Goal: Browse casually

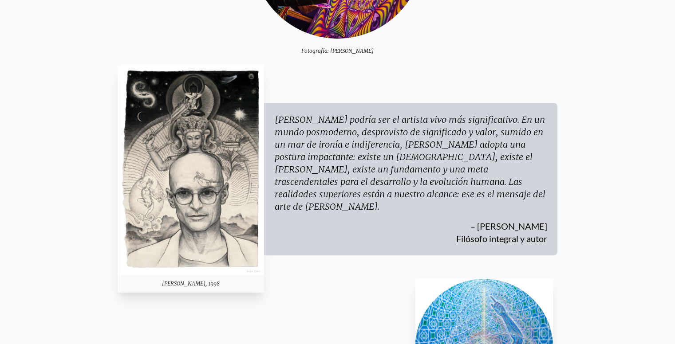
scroll to position [211, 0]
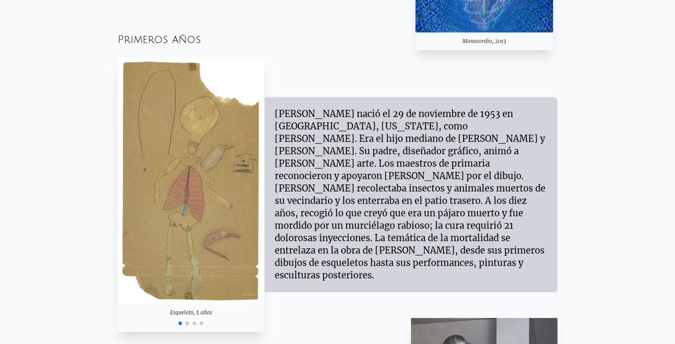
scroll to position [732, 0]
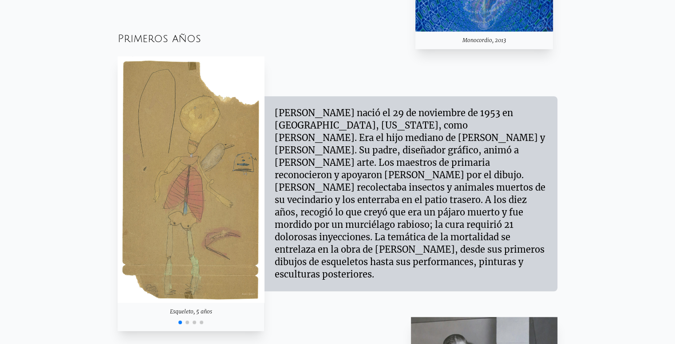
click at [187, 322] on span "Ir a la diapositiva 2" at bounding box center [188, 323] width 4 height 4
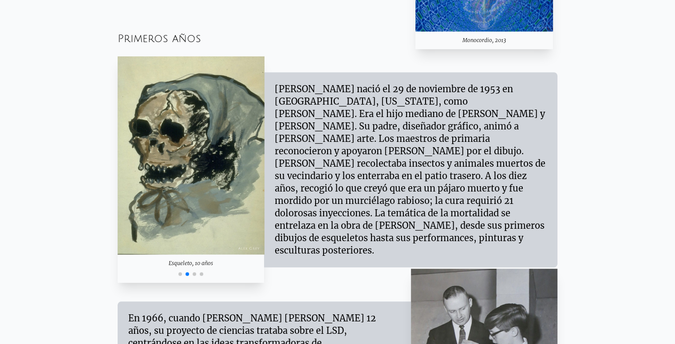
click at [195, 272] on span "Go to slide 3" at bounding box center [195, 274] width 4 height 4
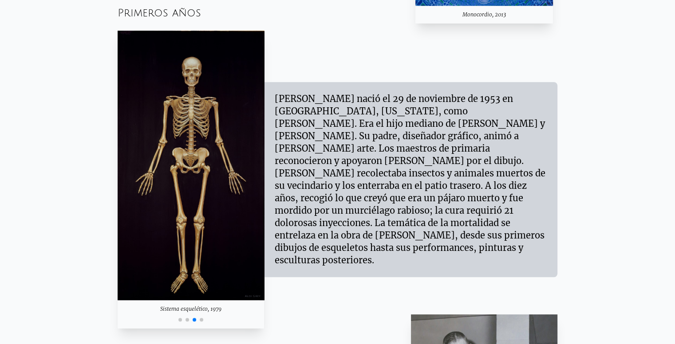
scroll to position [761, 0]
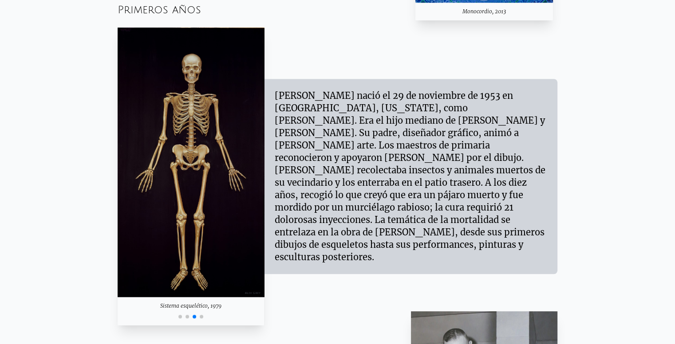
click at [202, 316] on span "Go to slide 4" at bounding box center [202, 317] width 4 height 4
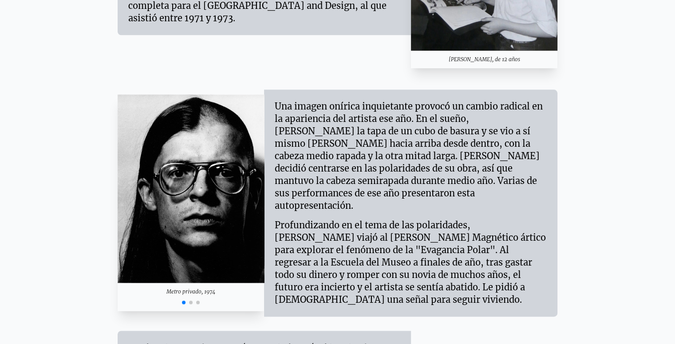
scroll to position [1126, 0]
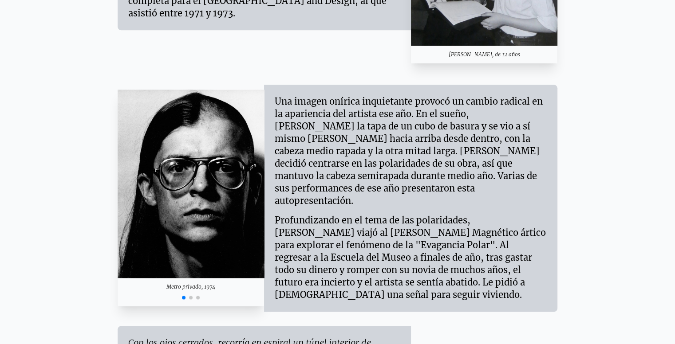
click at [191, 296] on span "Ir a la diapositiva 2" at bounding box center [191, 298] width 4 height 4
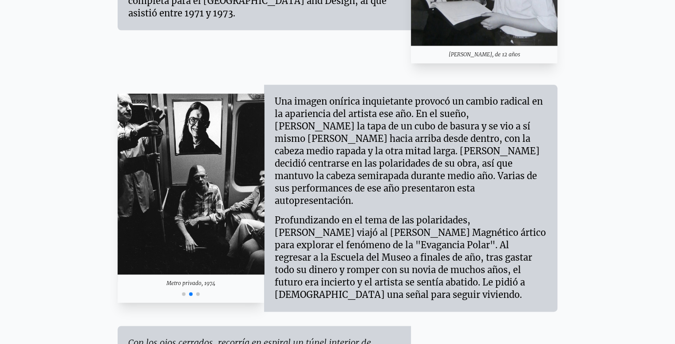
click at [201, 288] on div at bounding box center [191, 293] width 147 height 11
click at [199, 292] on span "Go to slide 3" at bounding box center [198, 294] width 4 height 4
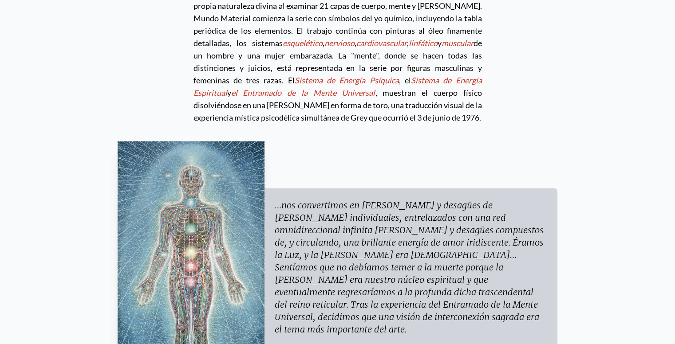
scroll to position [2564, 0]
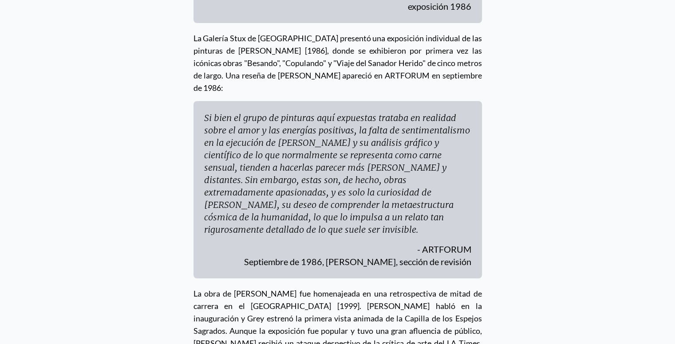
scroll to position [3445, 0]
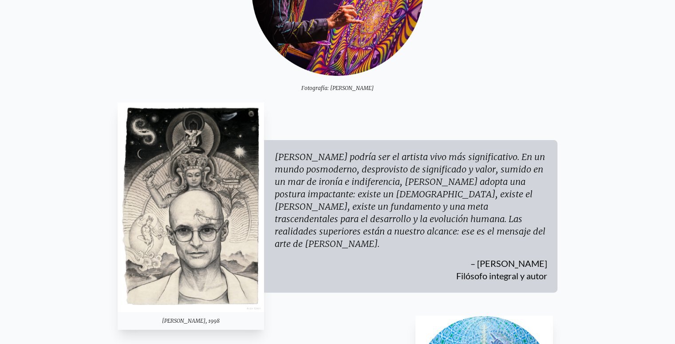
scroll to position [0, 0]
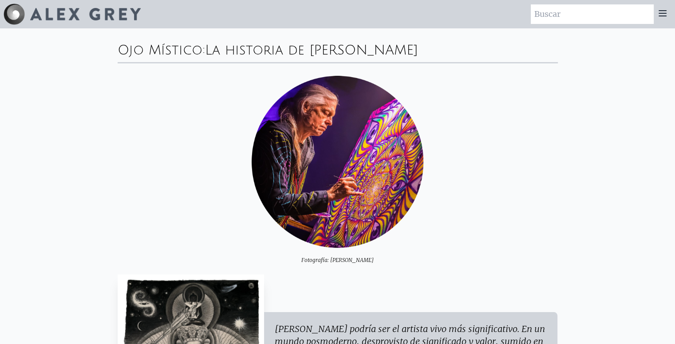
click at [663, 9] on icon at bounding box center [662, 13] width 11 height 11
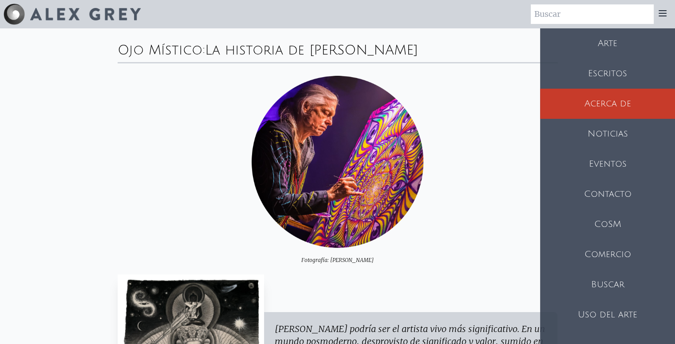
click at [439, 203] on div "Fotografía: [PERSON_NAME]" at bounding box center [338, 170] width 440 height 188
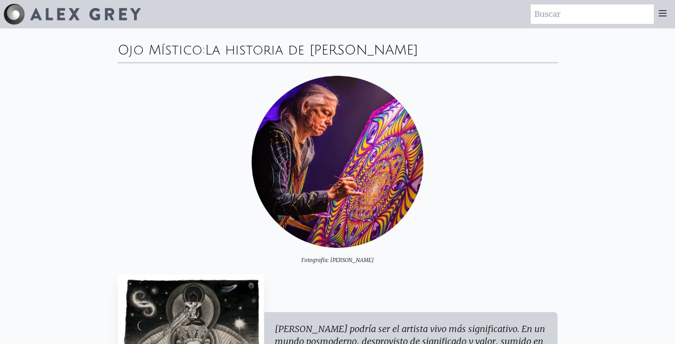
click at [342, 99] on img at bounding box center [338, 162] width 172 height 172
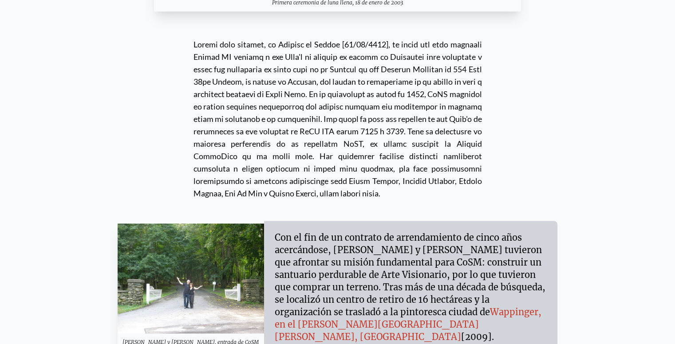
scroll to position [7834, 0]
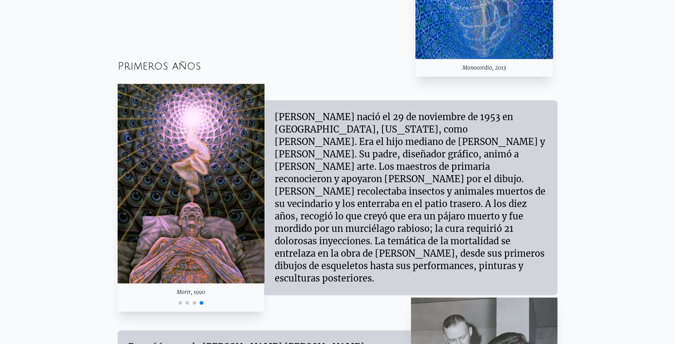
scroll to position [705, 0]
